Goal: Information Seeking & Learning: Learn about a topic

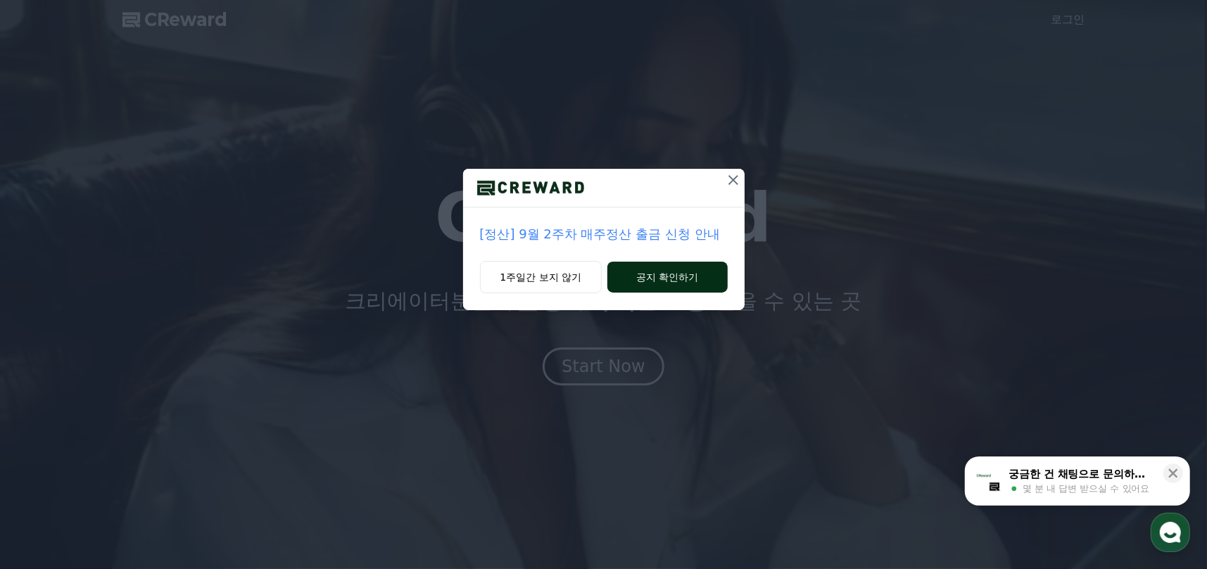
click at [654, 276] on button "공지 확인하기" at bounding box center [667, 277] width 120 height 31
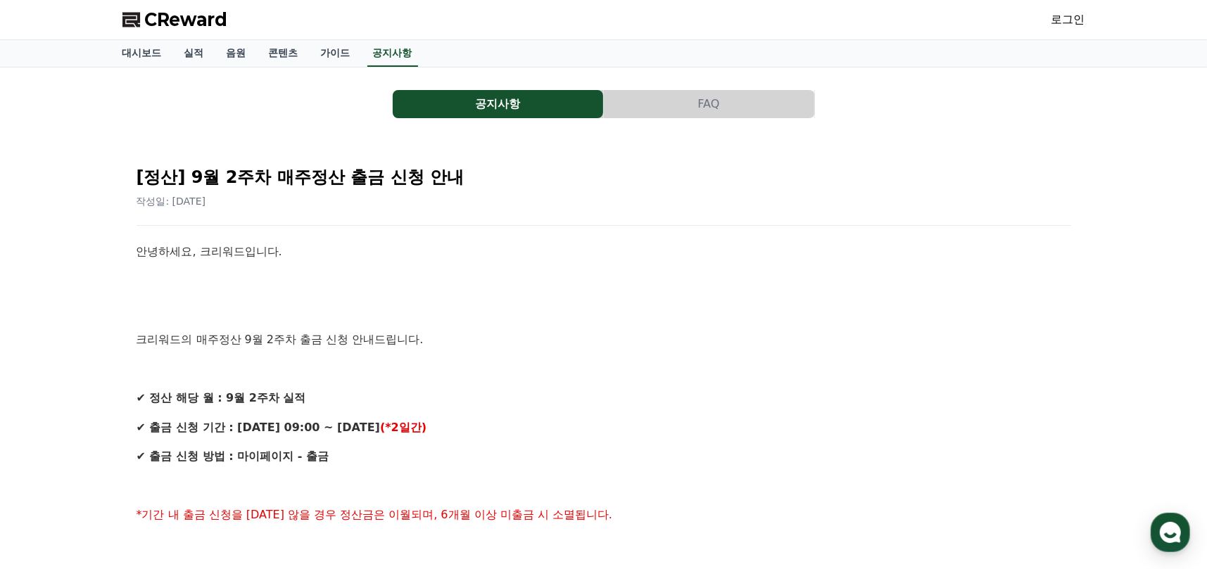
click at [522, 94] on button "공지사항" at bounding box center [498, 104] width 210 height 28
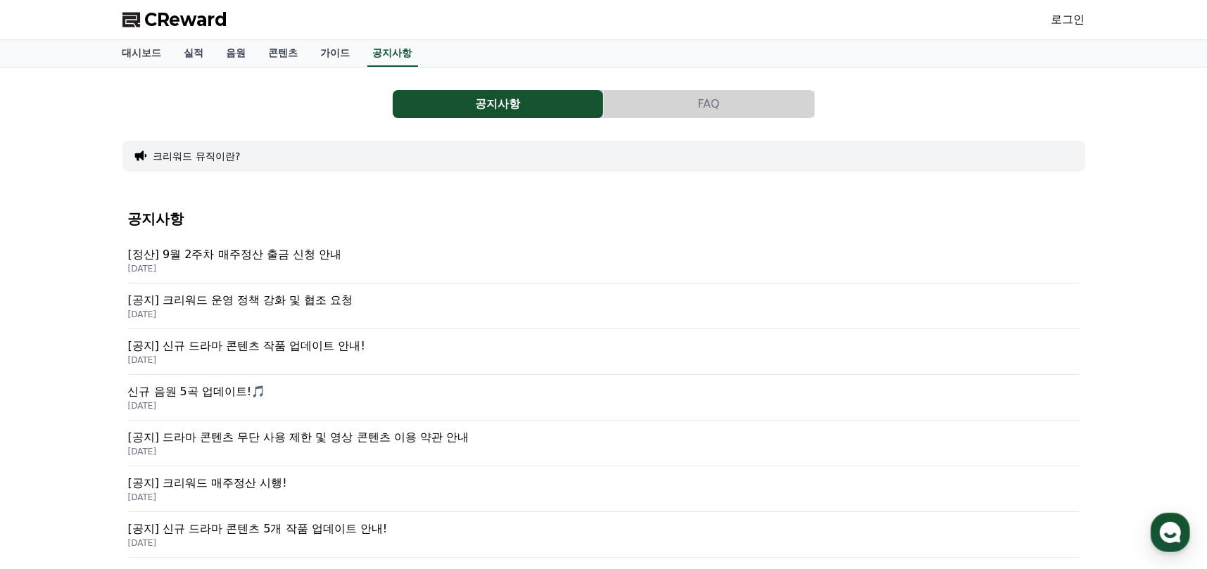
click at [414, 307] on p "[공지] 크리워드 운영 정책 강화 및 협조 요청" at bounding box center [603, 300] width 951 height 17
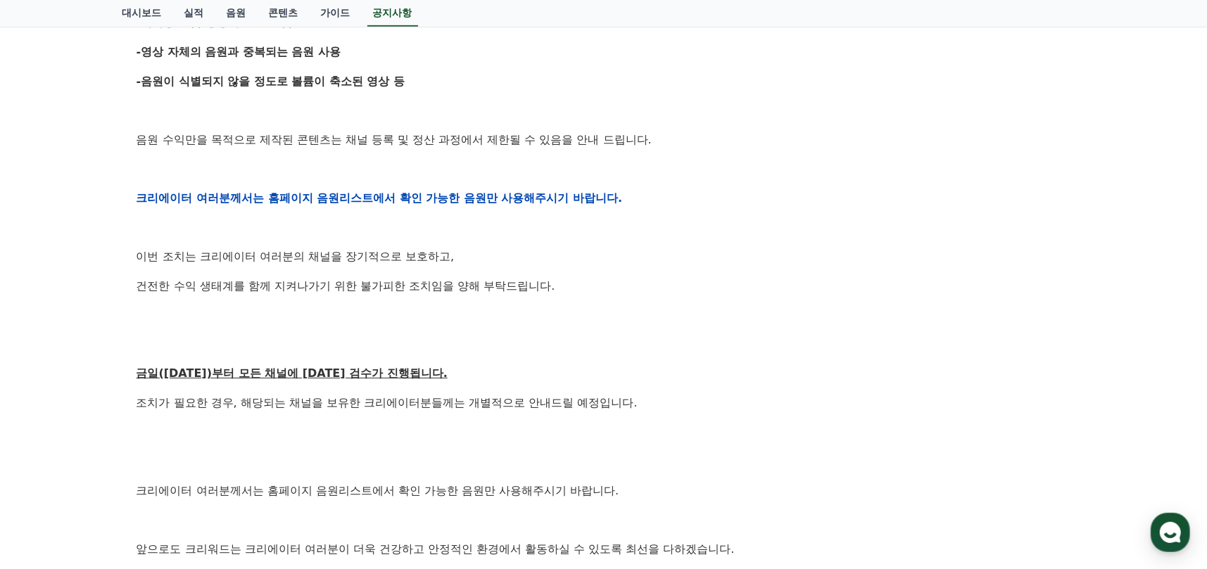
scroll to position [704, 0]
